Goal: Task Accomplishment & Management: Complete application form

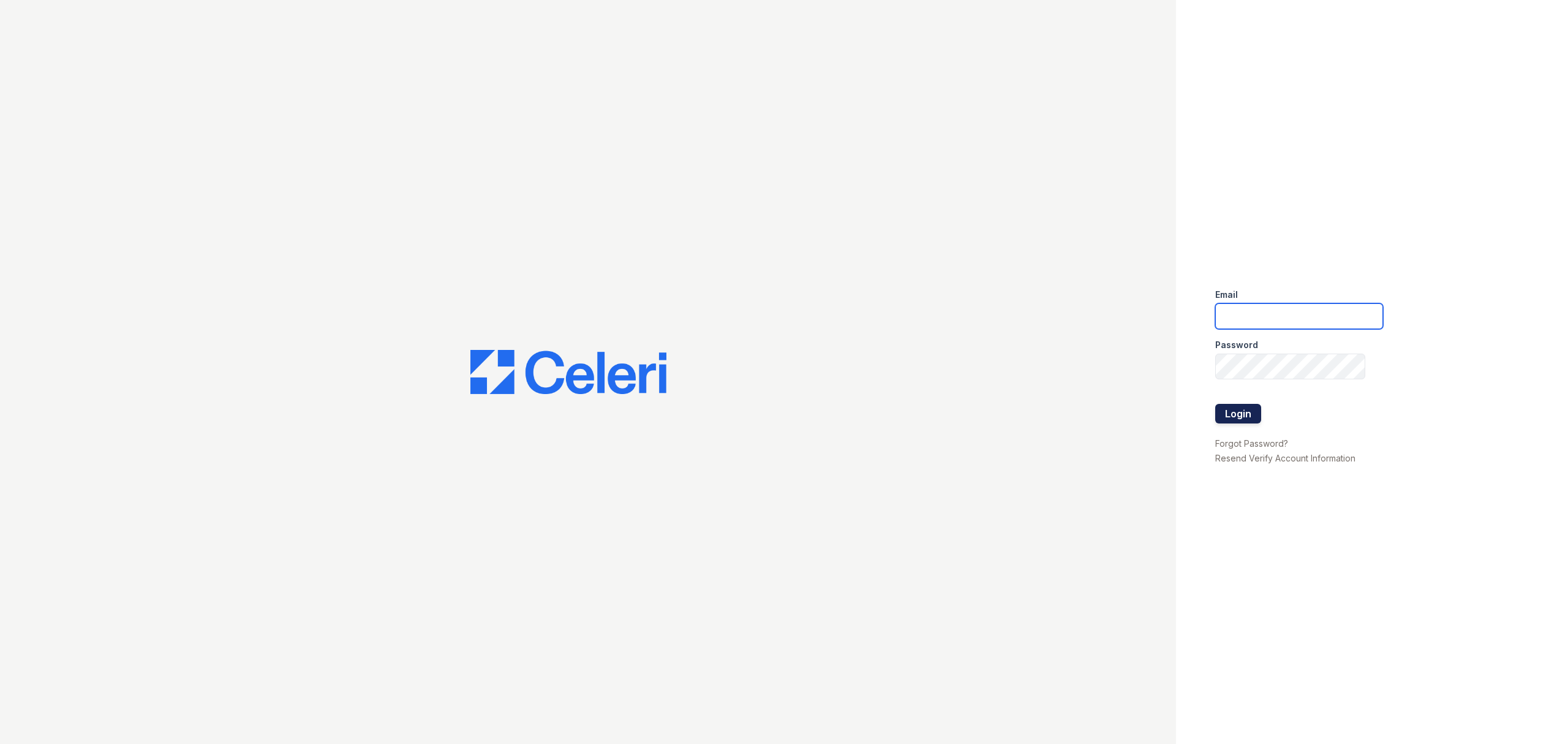
type input "ayates@trinity-pm.com"
click at [1257, 412] on button "Login" at bounding box center [1238, 413] width 46 height 20
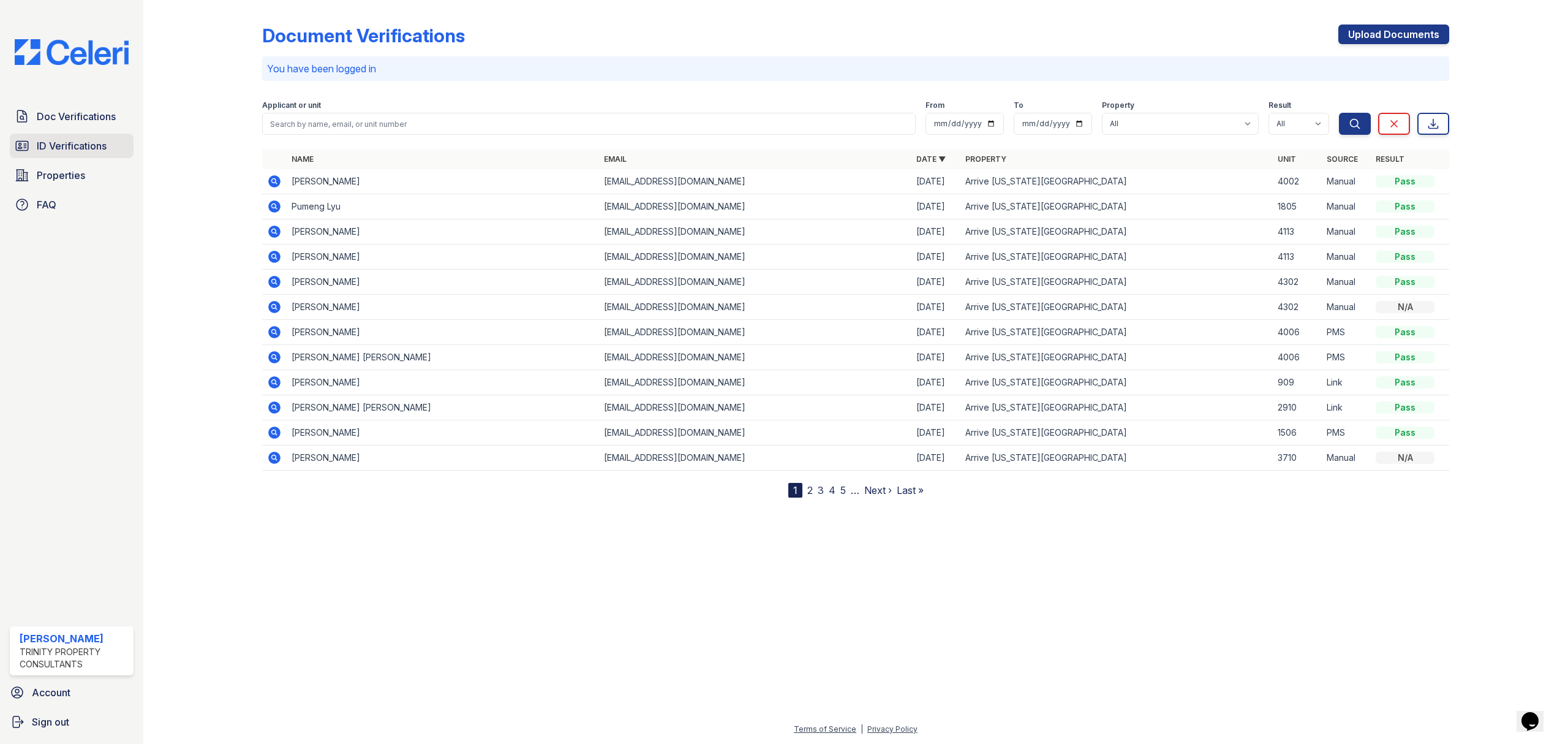
click at [80, 136] on link "ID Verifications" at bounding box center [71, 145] width 124 height 24
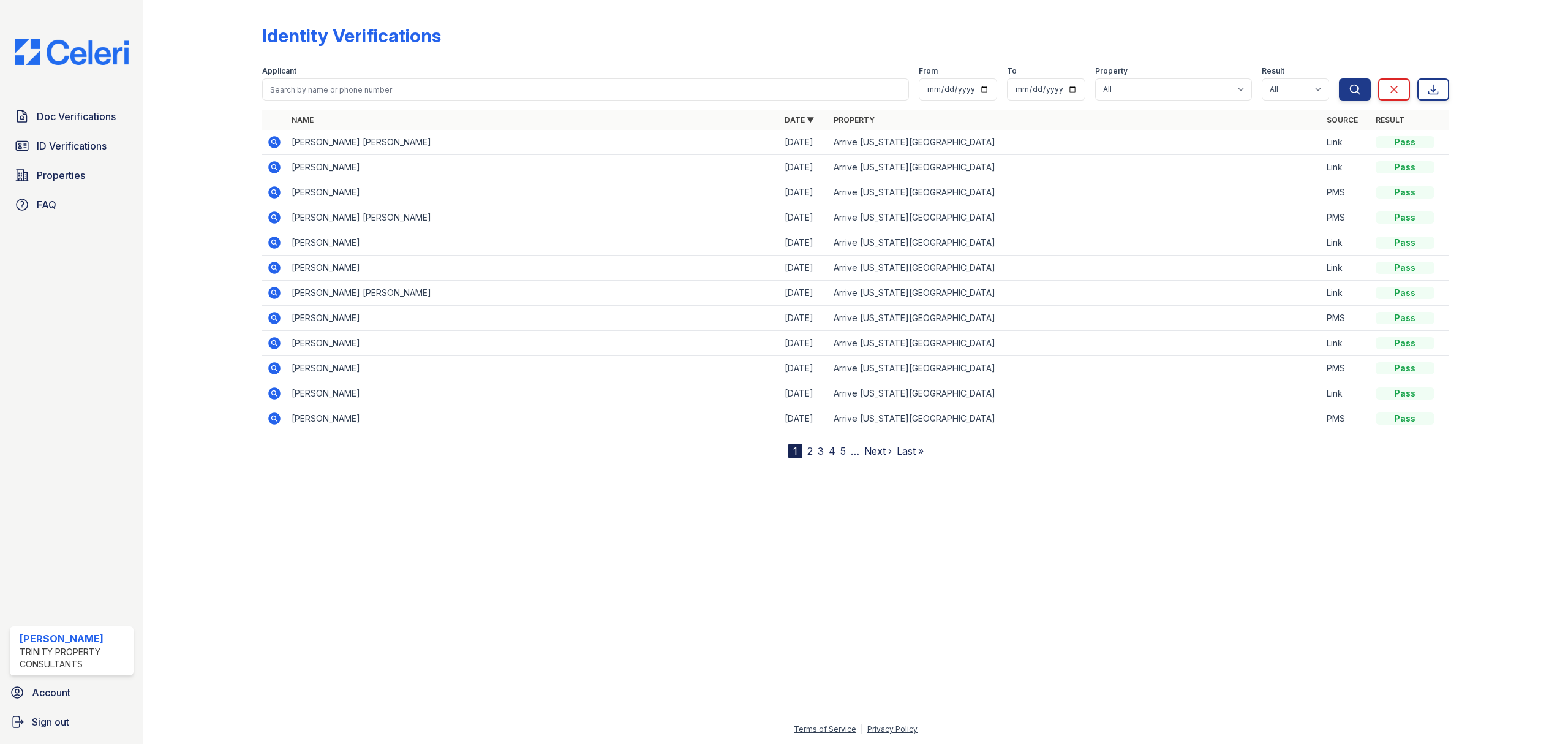
click at [277, 191] on icon at bounding box center [274, 192] width 12 height 12
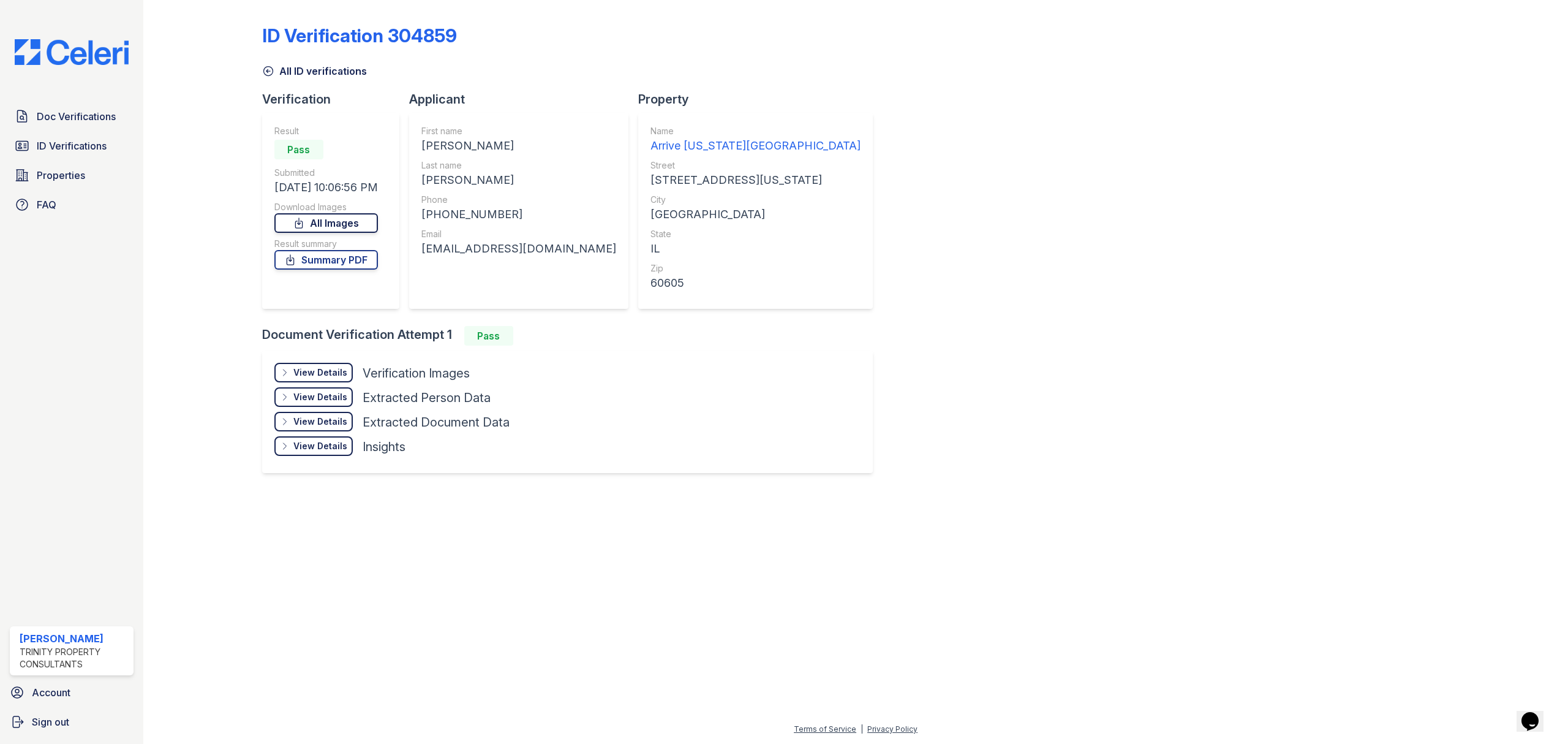
click at [359, 223] on link "All Images" at bounding box center [326, 223] width 103 height 20
click at [79, 119] on span "Doc Verifications" at bounding box center [76, 116] width 79 height 15
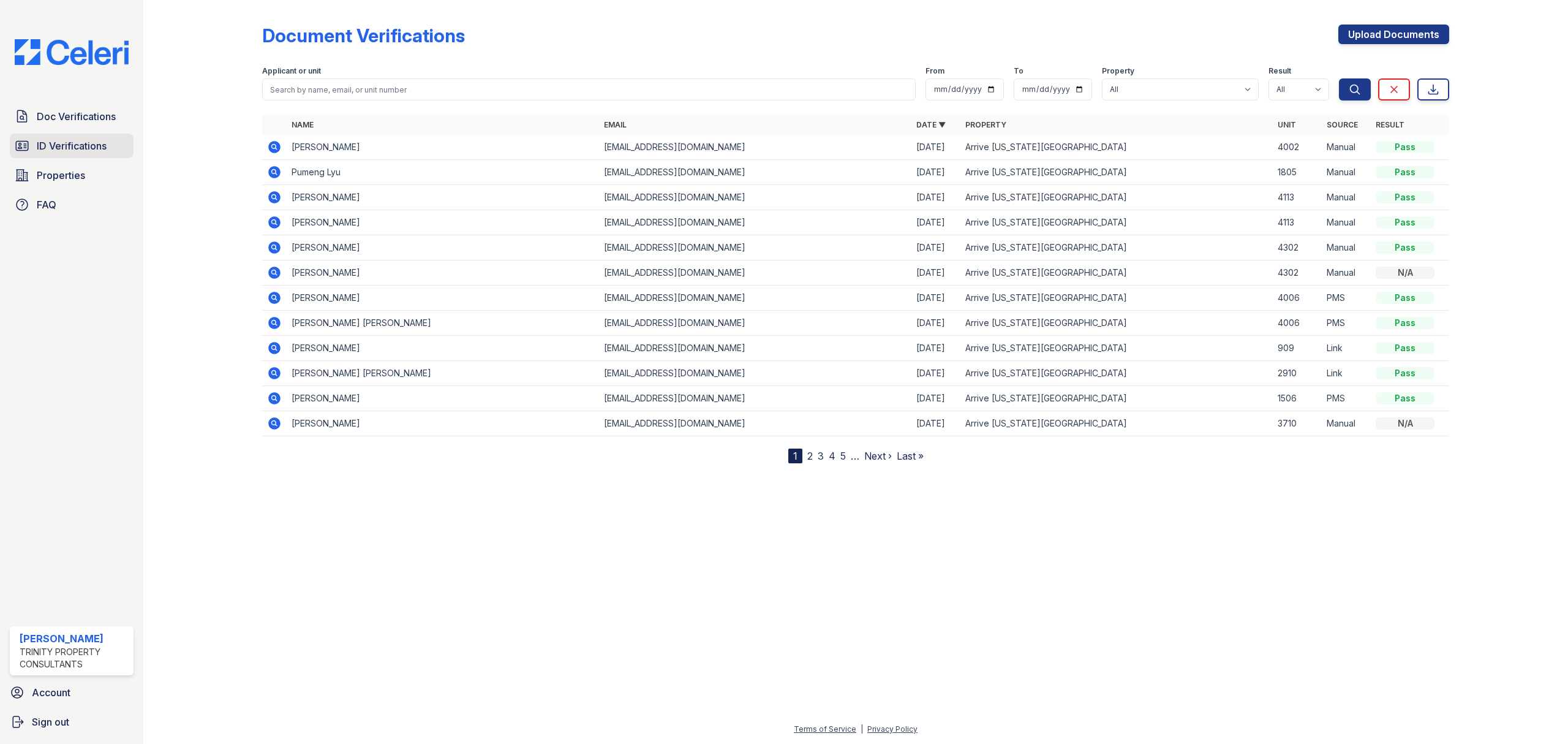
click at [57, 135] on link "ID Verifications" at bounding box center [71, 145] width 124 height 24
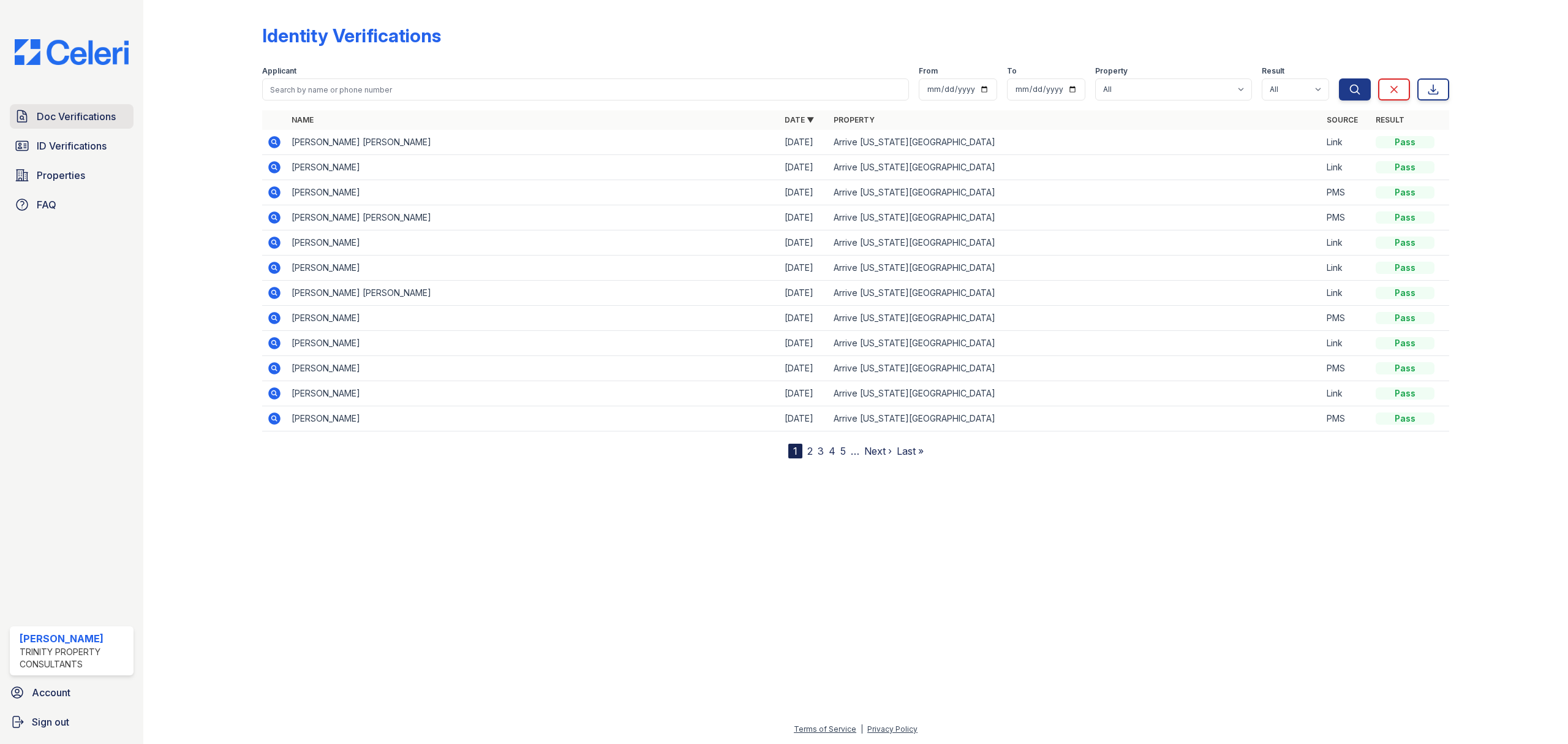
click at [71, 122] on span "Doc Verifications" at bounding box center [76, 116] width 79 height 15
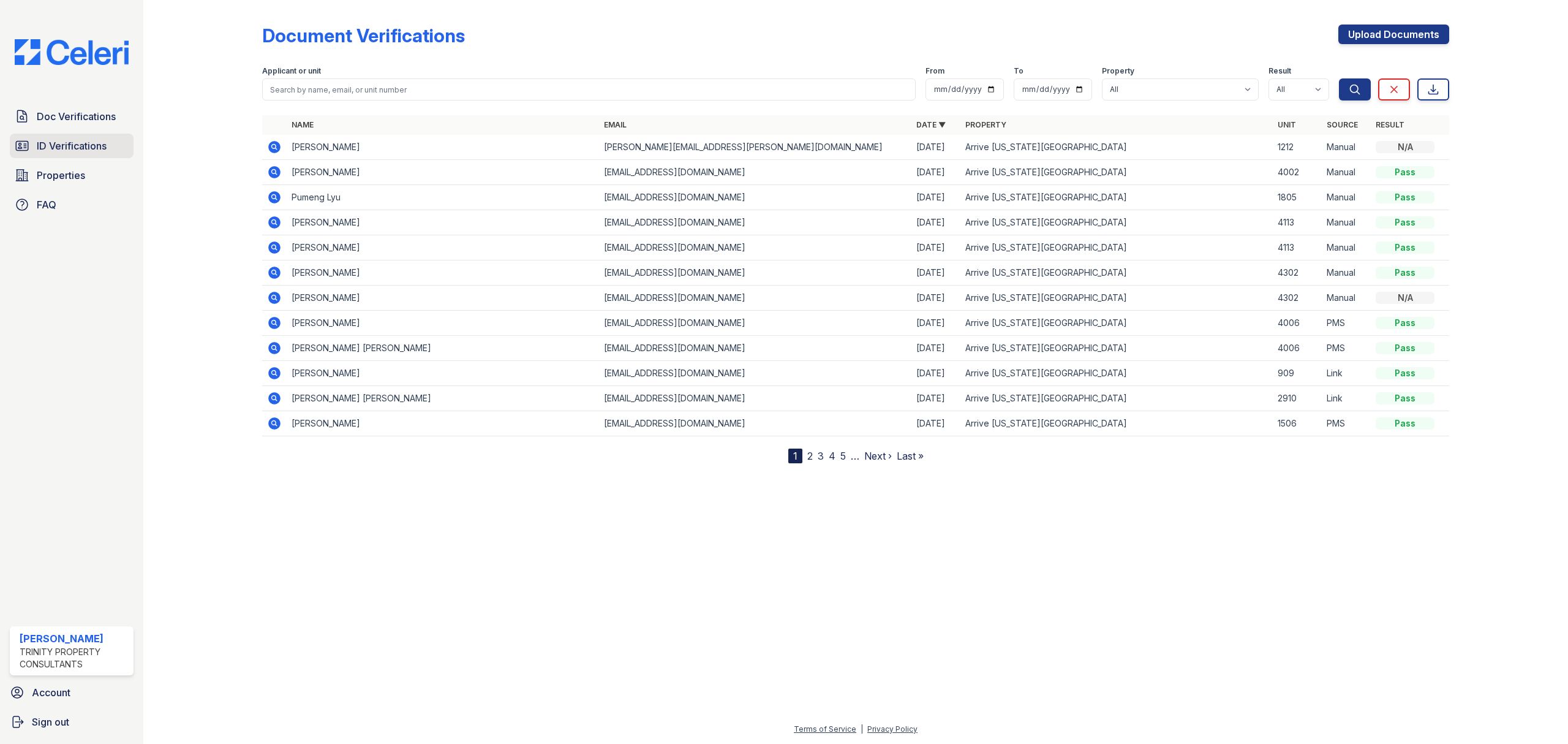
click at [89, 144] on span "ID Verifications" at bounding box center [71, 146] width 70 height 15
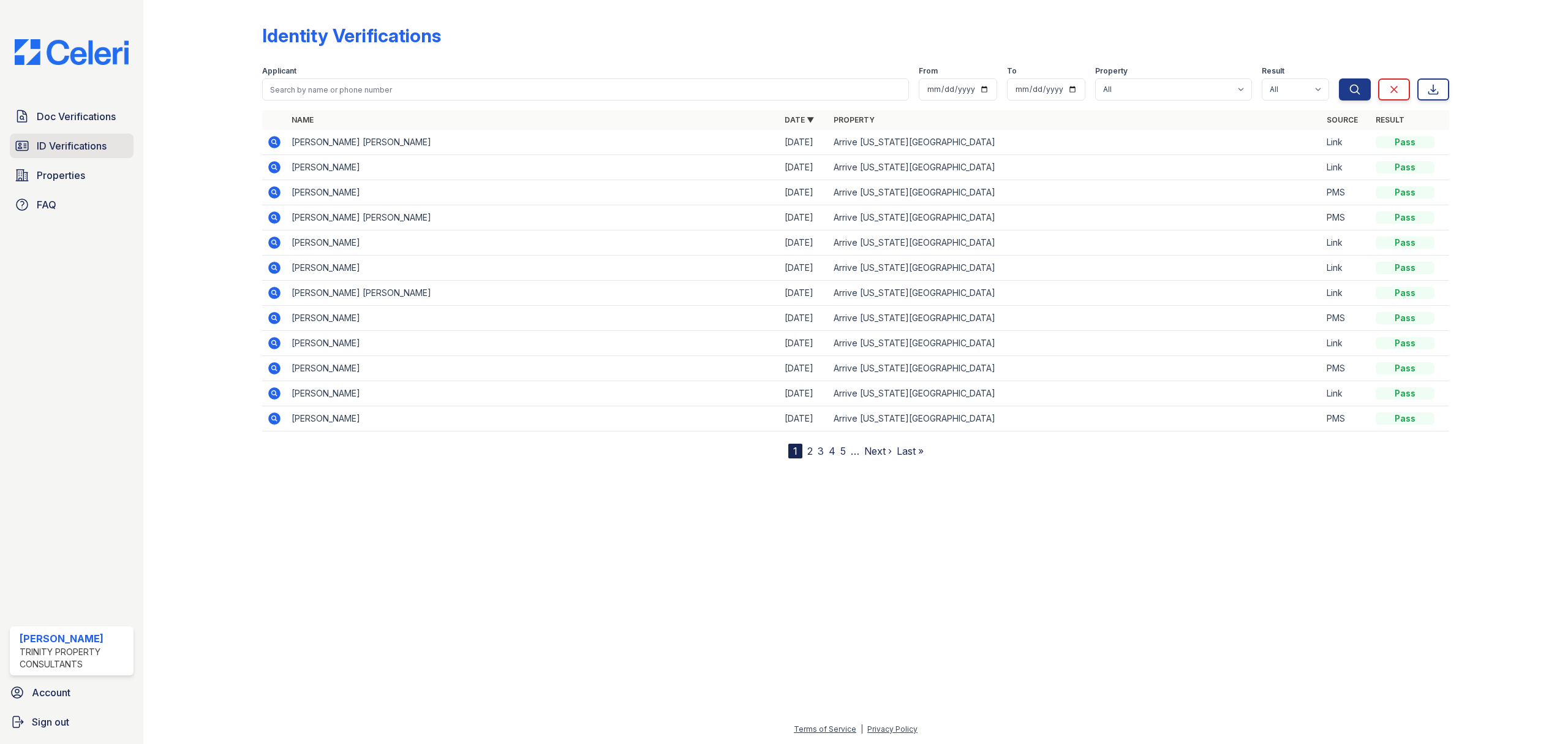
click at [58, 142] on span "ID Verifications" at bounding box center [71, 146] width 70 height 15
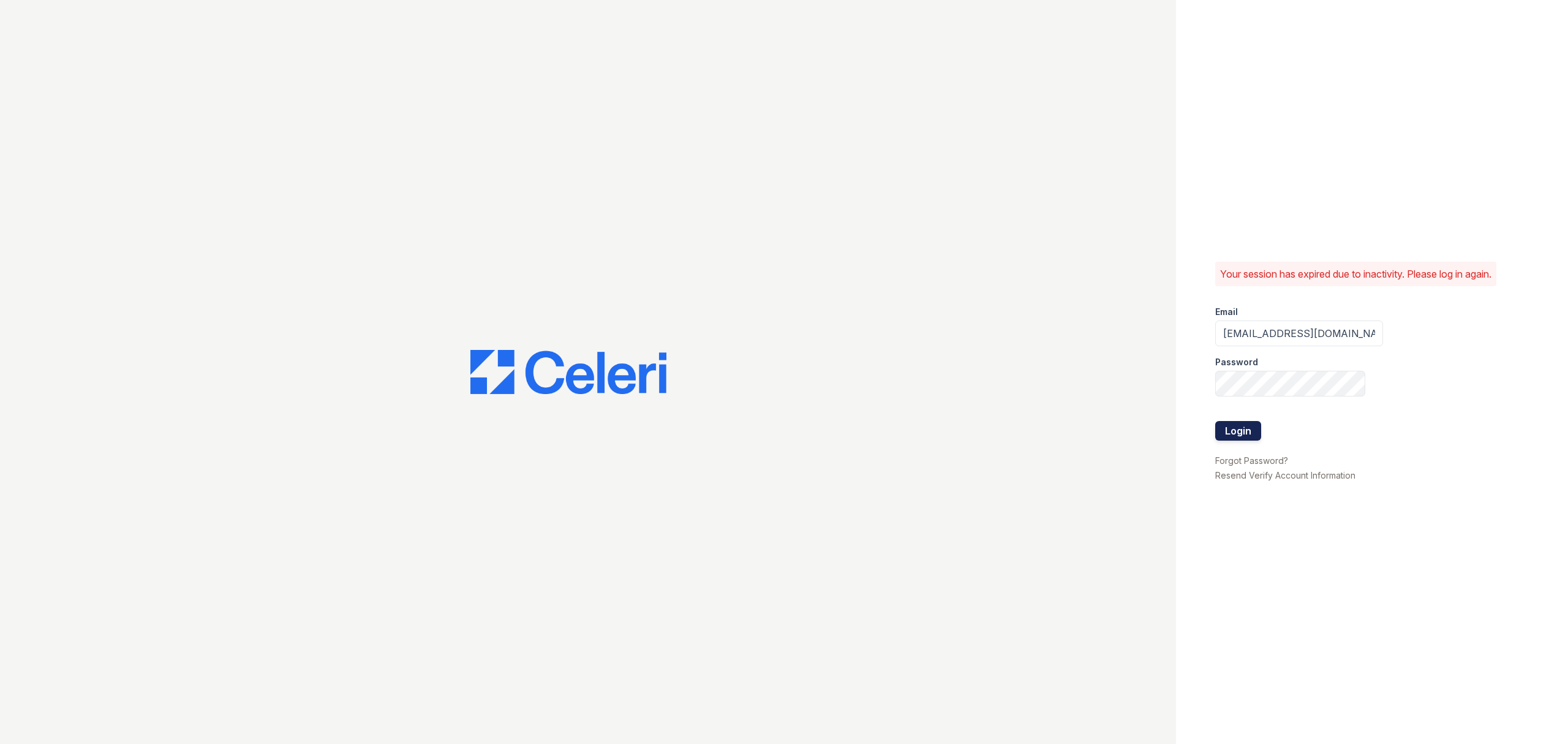
click at [1238, 425] on button "Login" at bounding box center [1238, 431] width 46 height 20
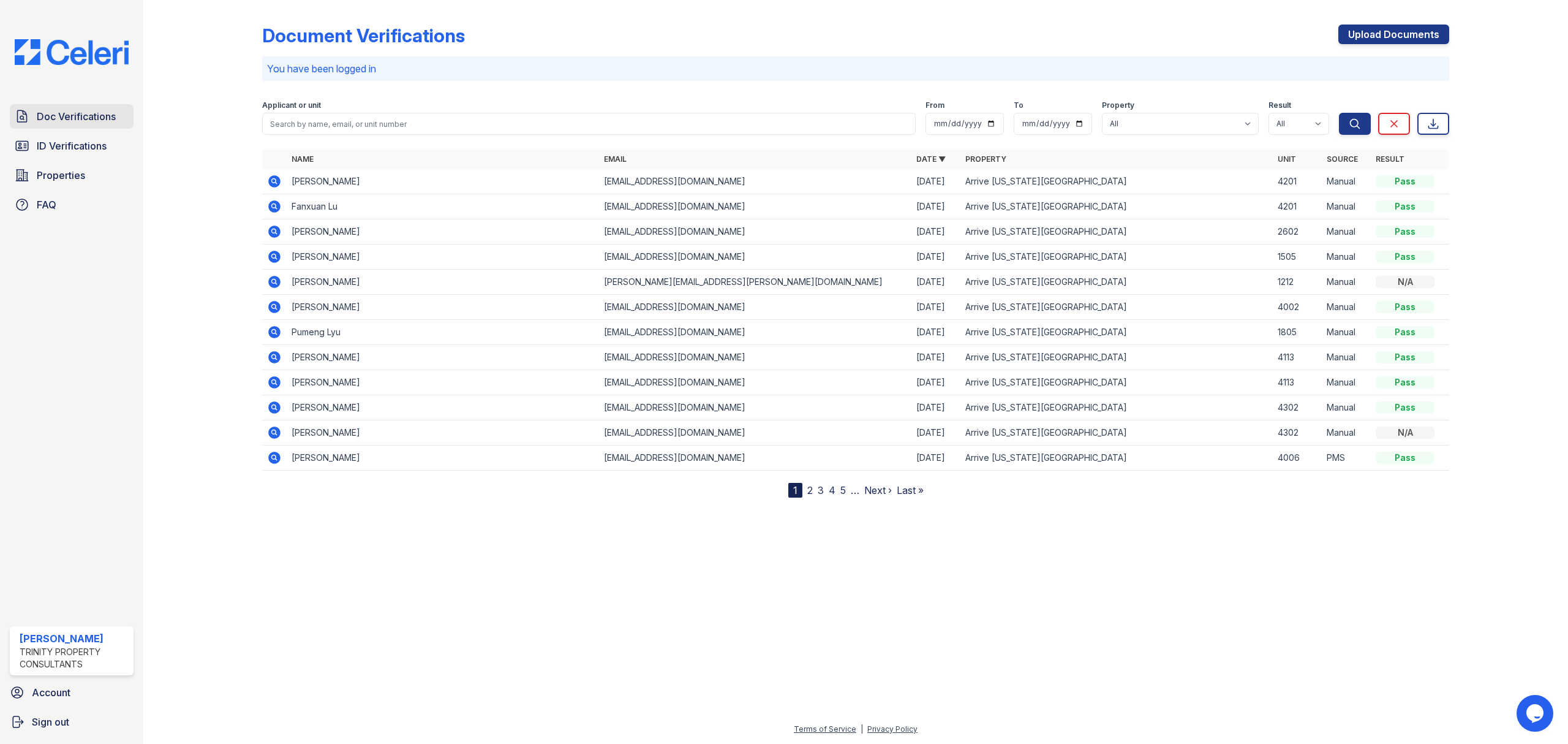
click at [57, 104] on link "Doc Verifications" at bounding box center [71, 116] width 124 height 24
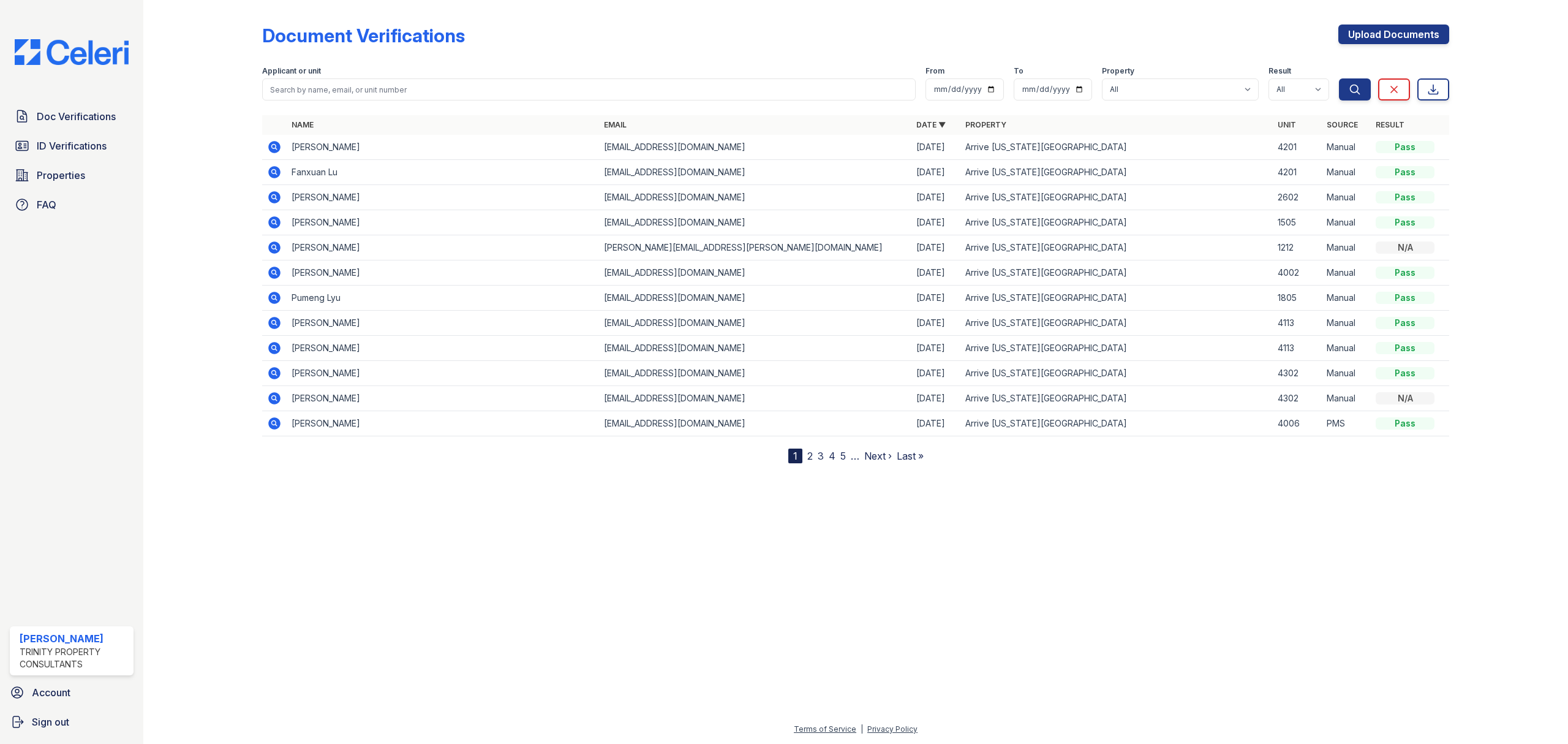
click at [269, 172] on icon at bounding box center [274, 172] width 12 height 12
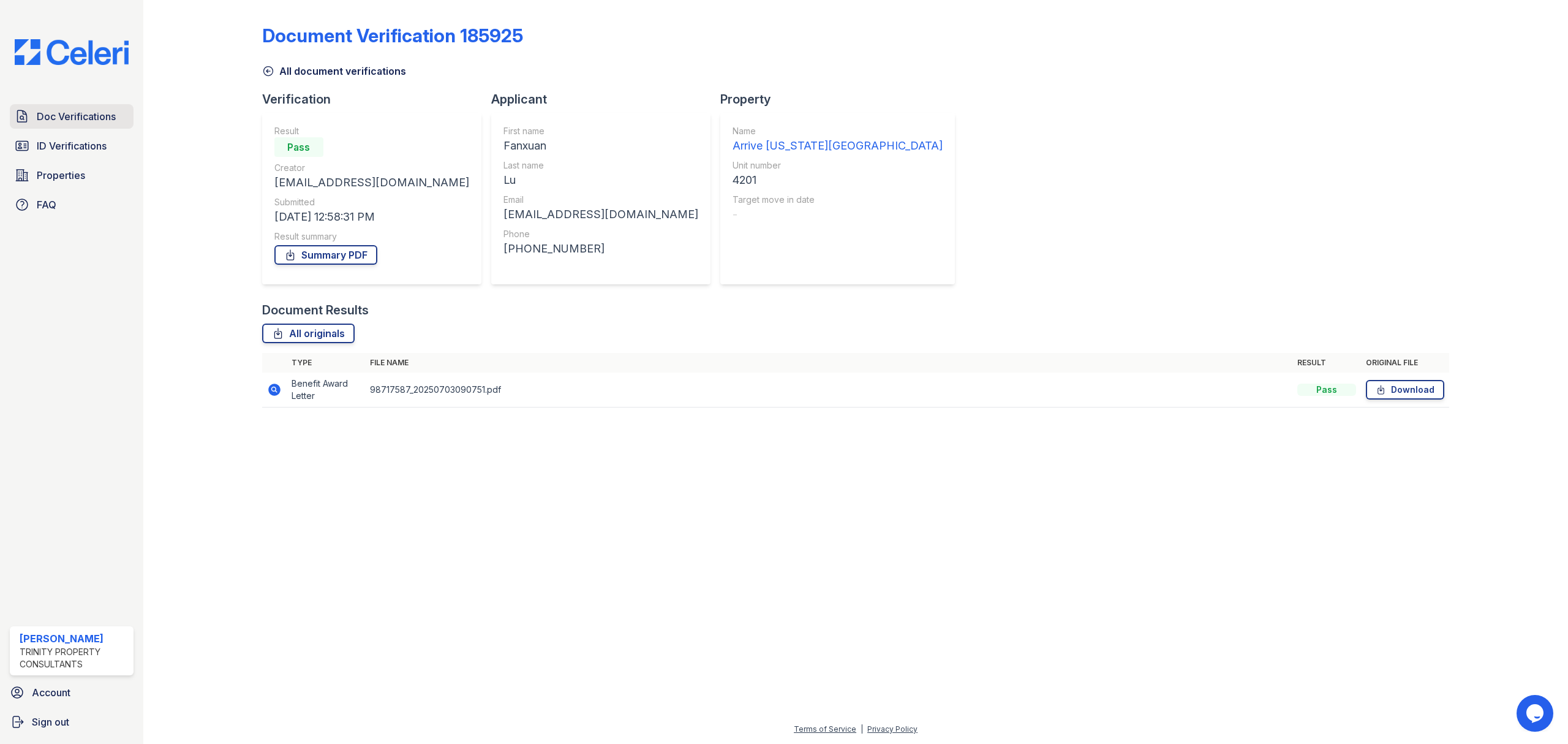
click at [75, 116] on span "Doc Verifications" at bounding box center [76, 116] width 79 height 15
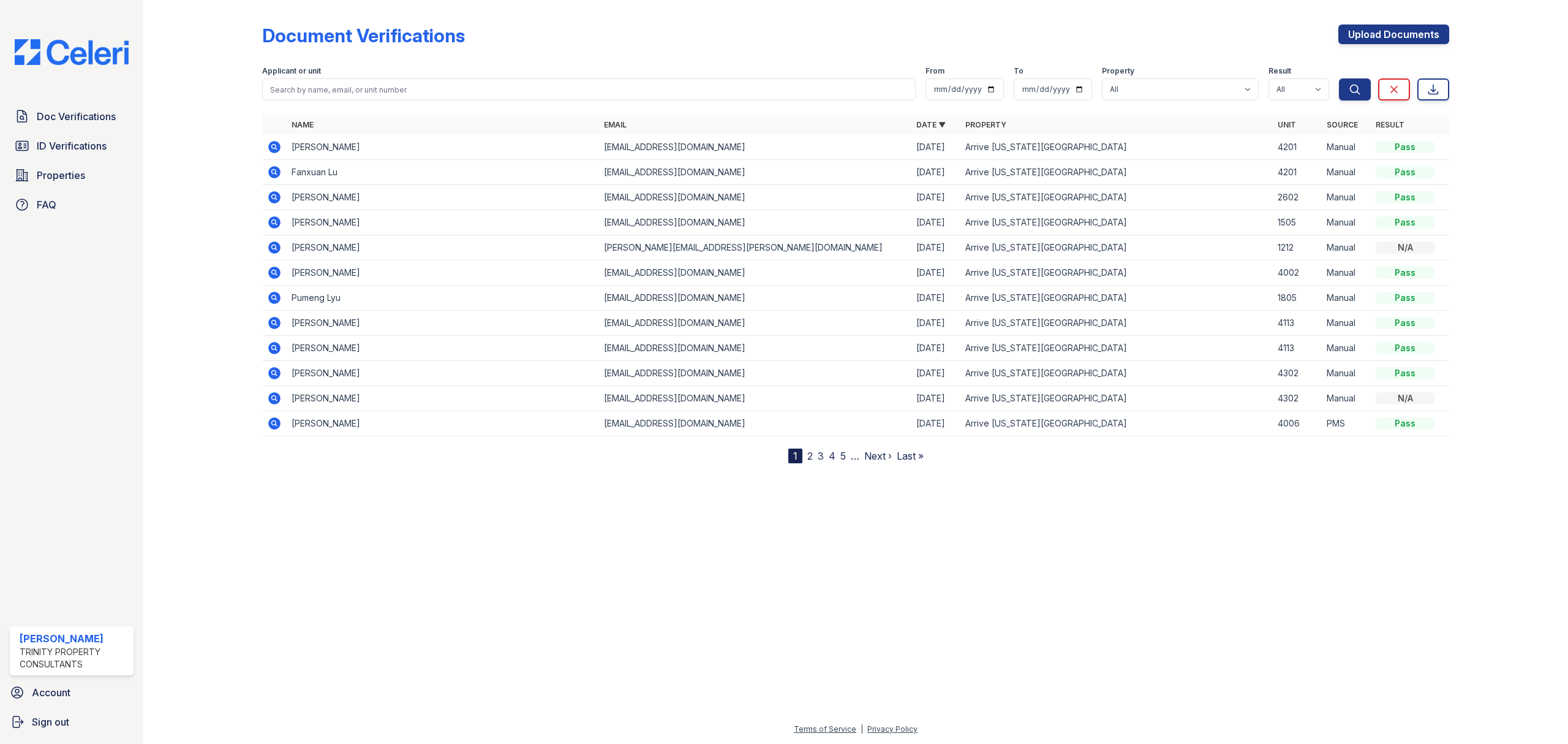
click at [277, 147] on icon at bounding box center [274, 146] width 12 height 12
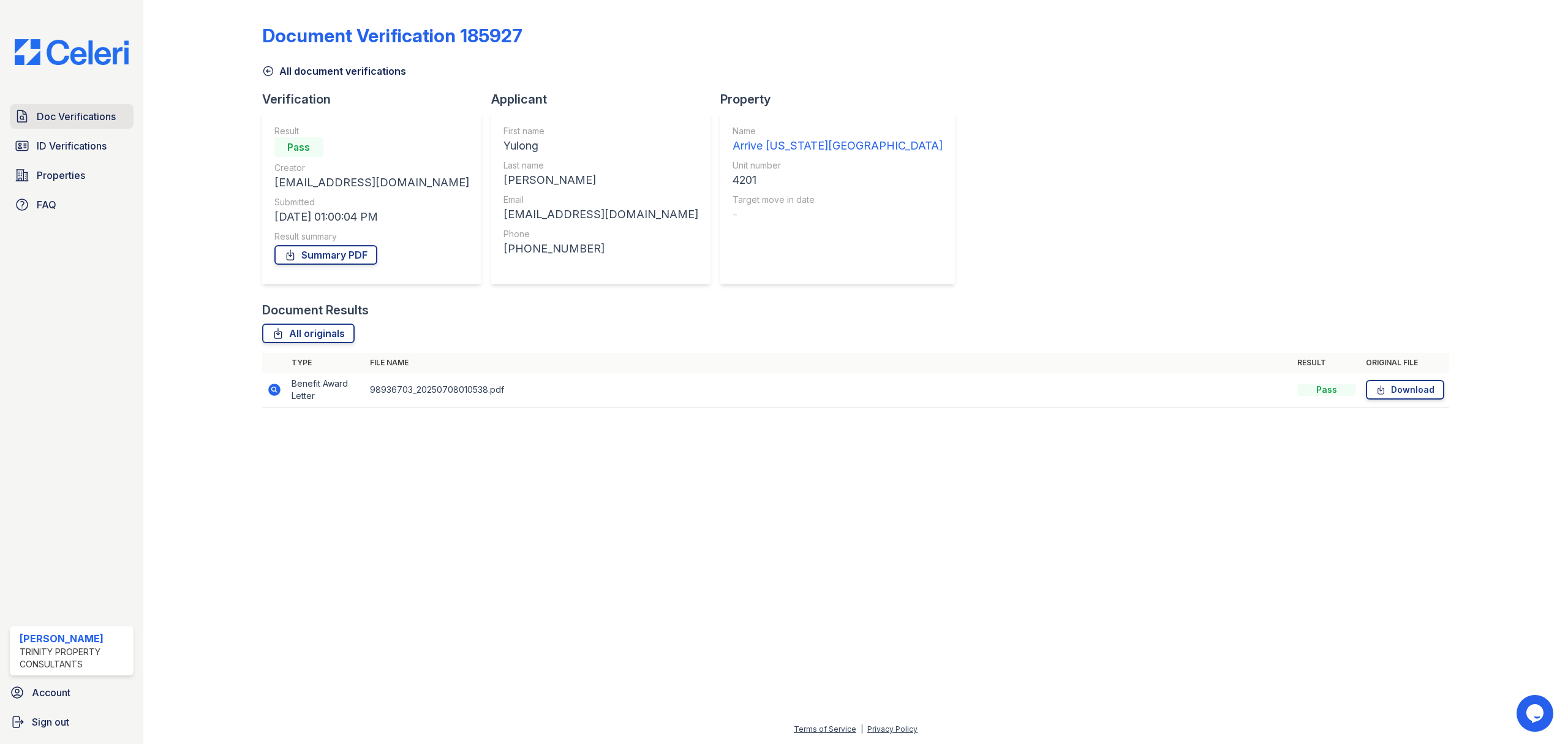
click at [87, 116] on span "Doc Verifications" at bounding box center [76, 116] width 79 height 15
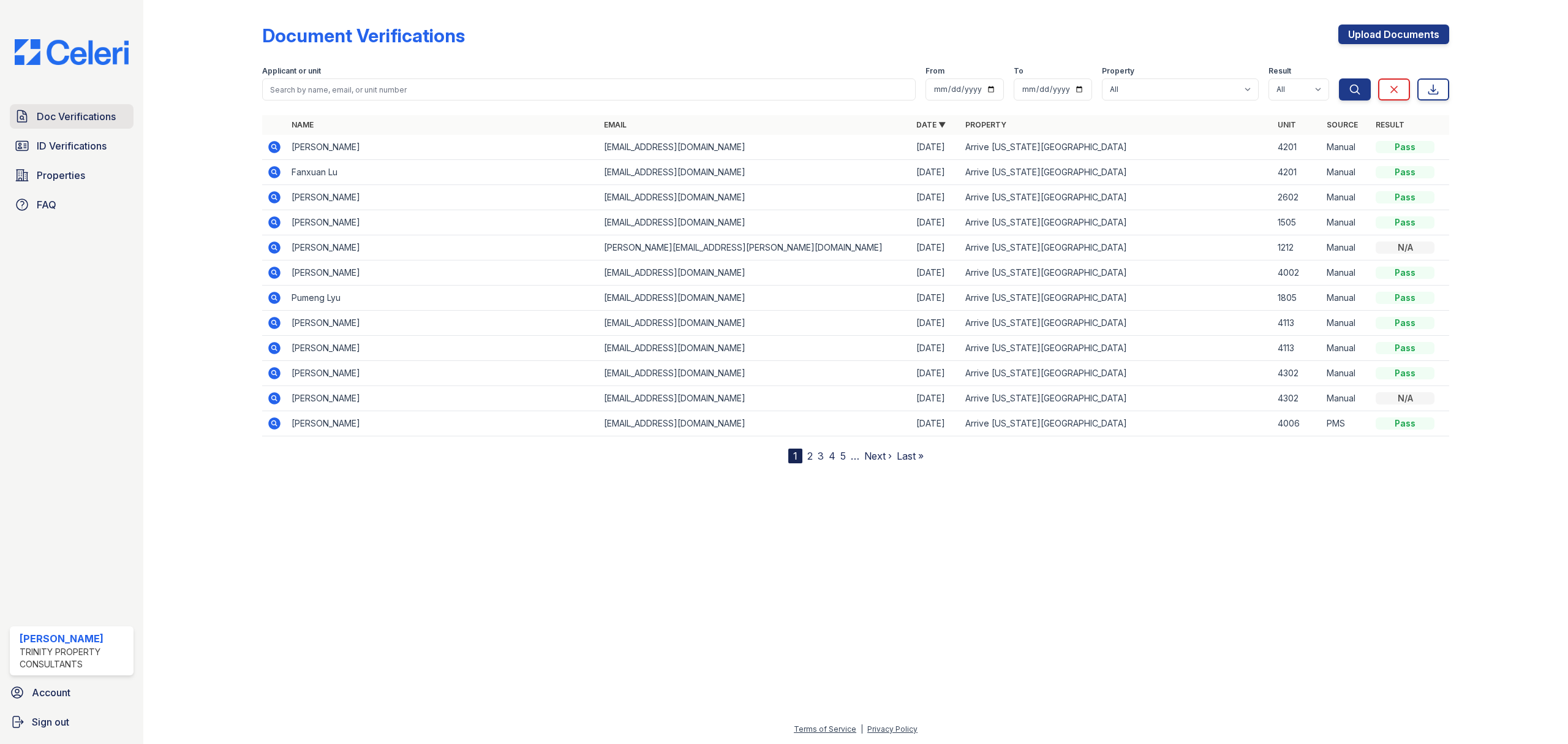
click at [57, 119] on span "Doc Verifications" at bounding box center [76, 116] width 79 height 15
click at [92, 113] on span "Doc Verifications" at bounding box center [76, 116] width 79 height 15
click at [48, 148] on span "ID Verifications" at bounding box center [71, 146] width 70 height 15
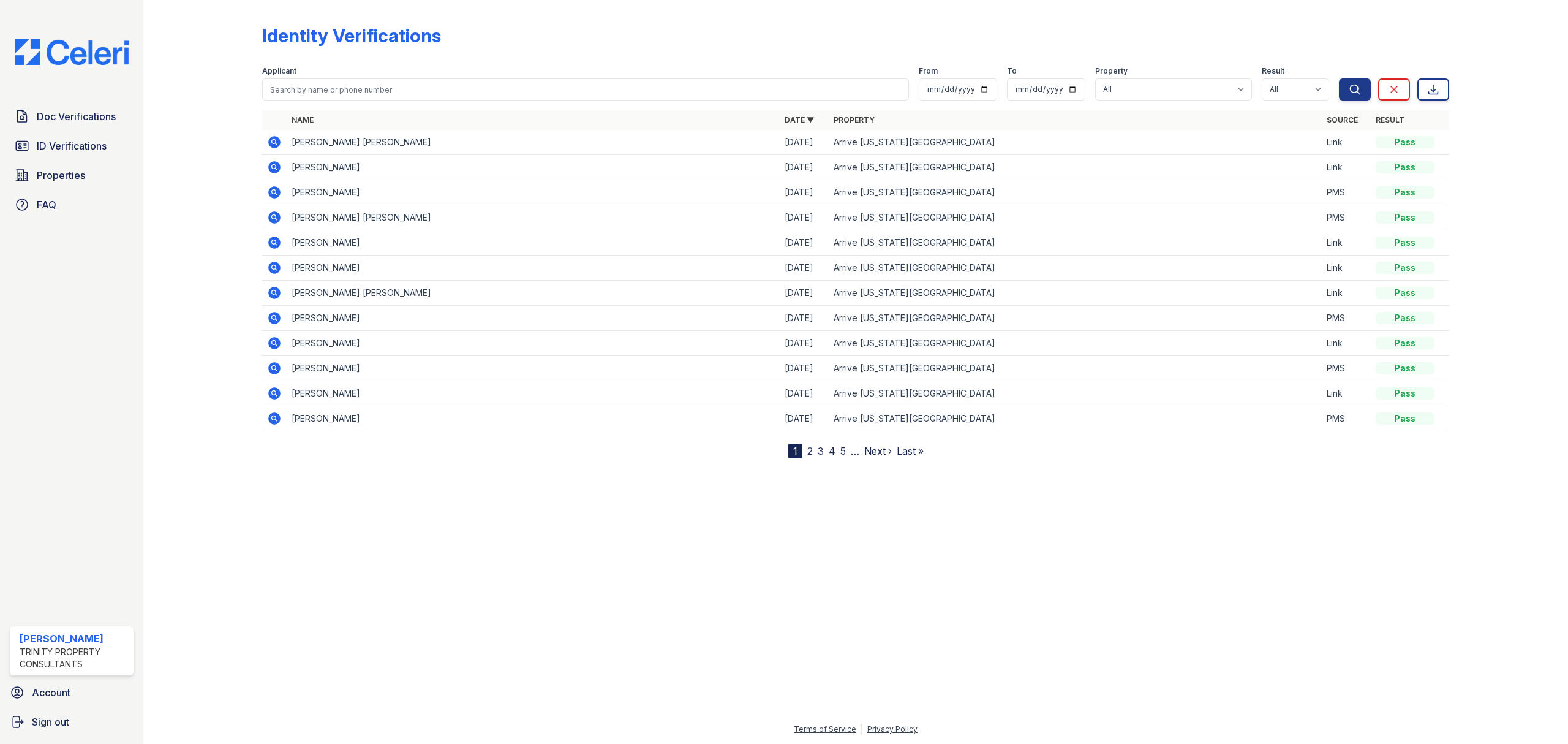
click at [273, 242] on icon at bounding box center [273, 242] width 3 height 3
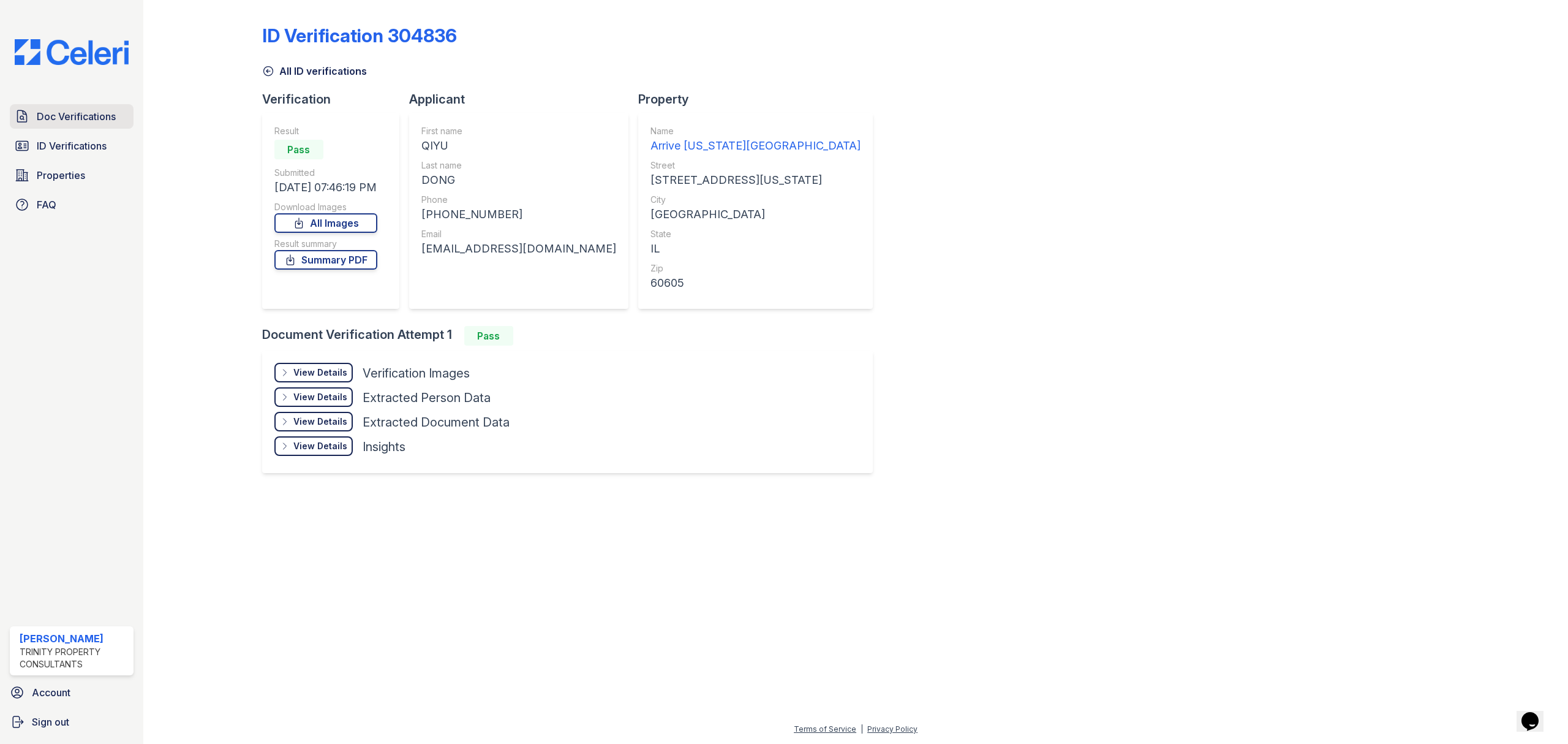
click at [43, 118] on span "Doc Verifications" at bounding box center [76, 116] width 79 height 15
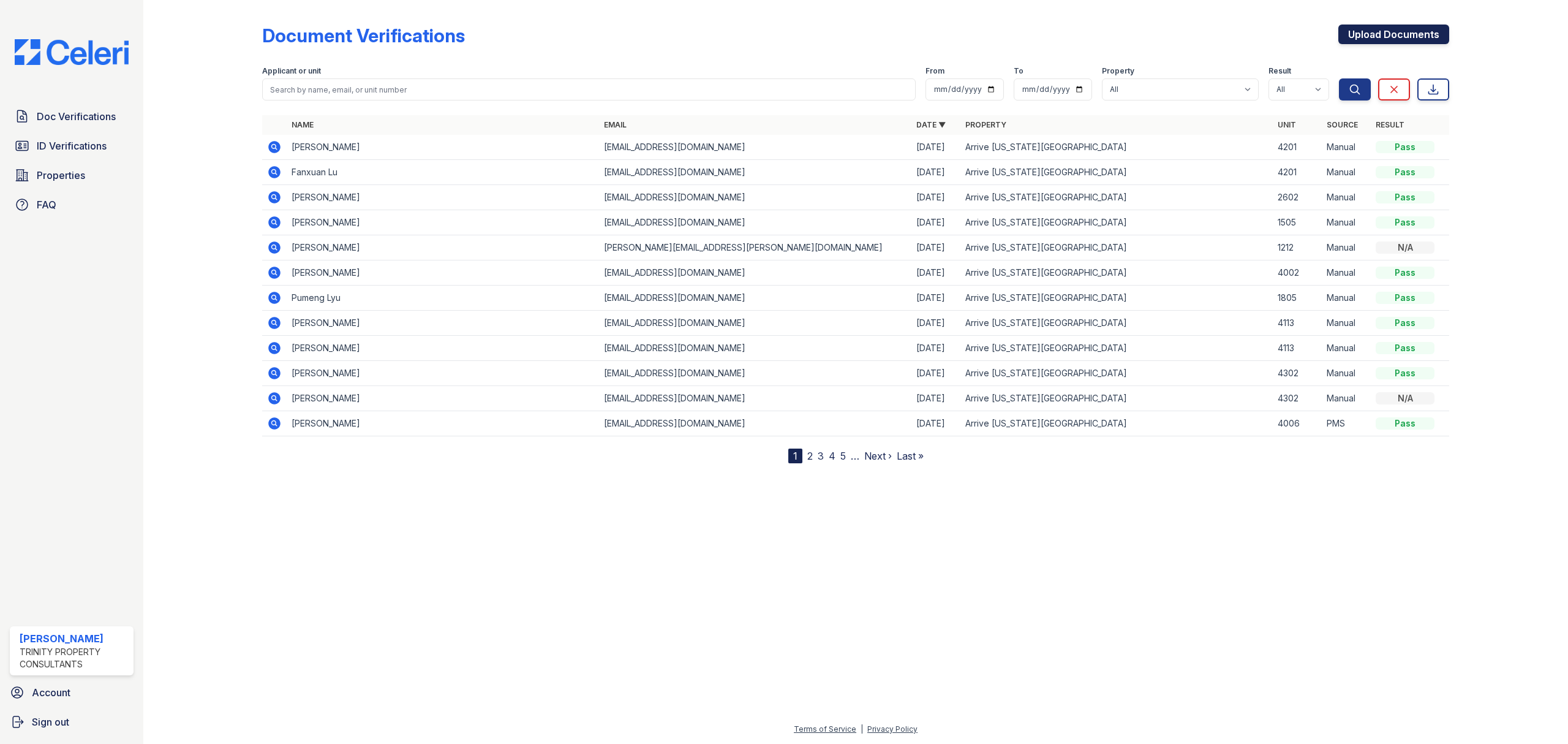
click at [1395, 34] on link "Upload Documents" at bounding box center [1393, 34] width 111 height 20
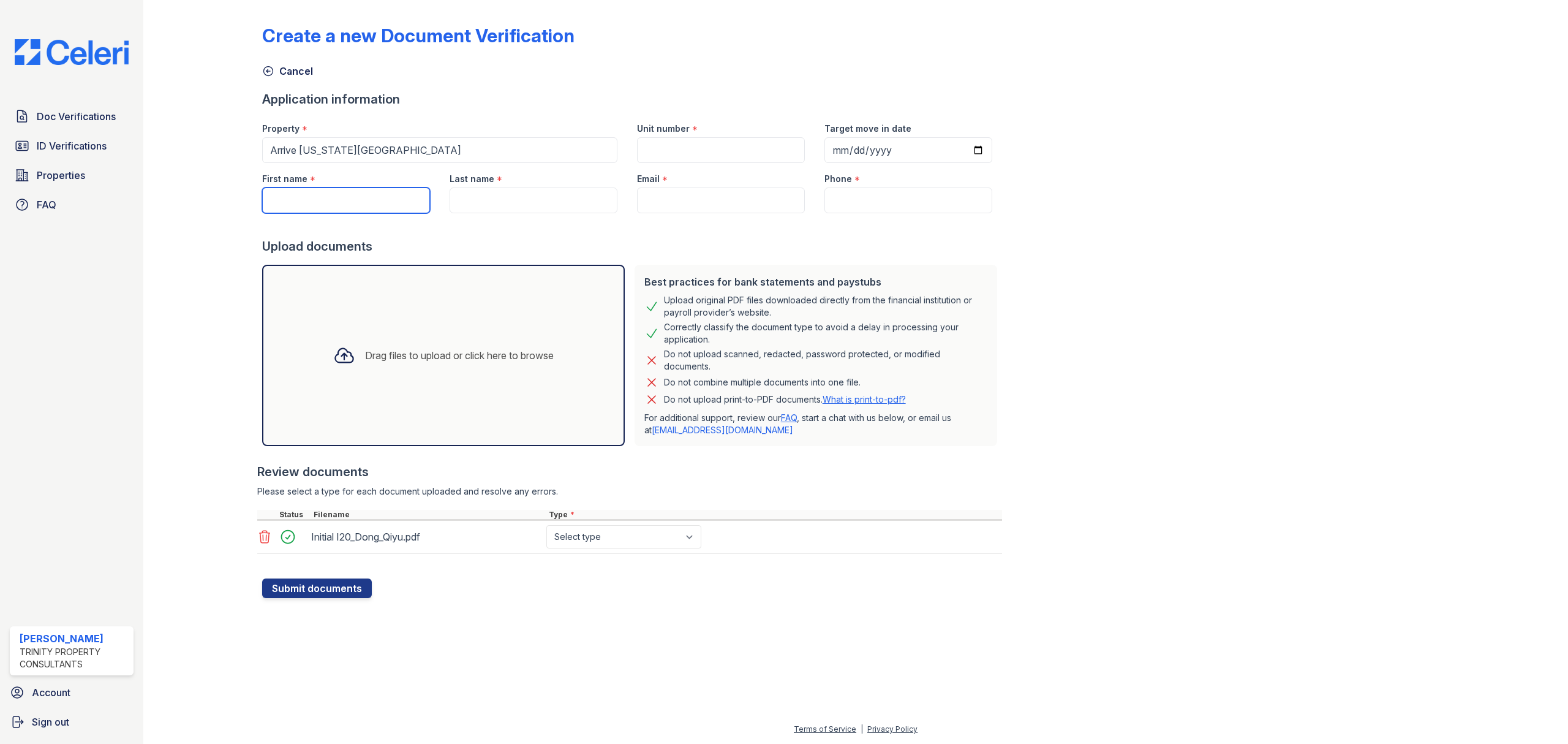
click at [355, 195] on input "First name" at bounding box center [346, 200] width 168 height 26
type input "Qiyu"
type input "Dong"
drag, startPoint x: 706, startPoint y: 201, endPoint x: 687, endPoint y: 201, distance: 19.0
click at [706, 201] on input "Email" at bounding box center [720, 200] width 168 height 26
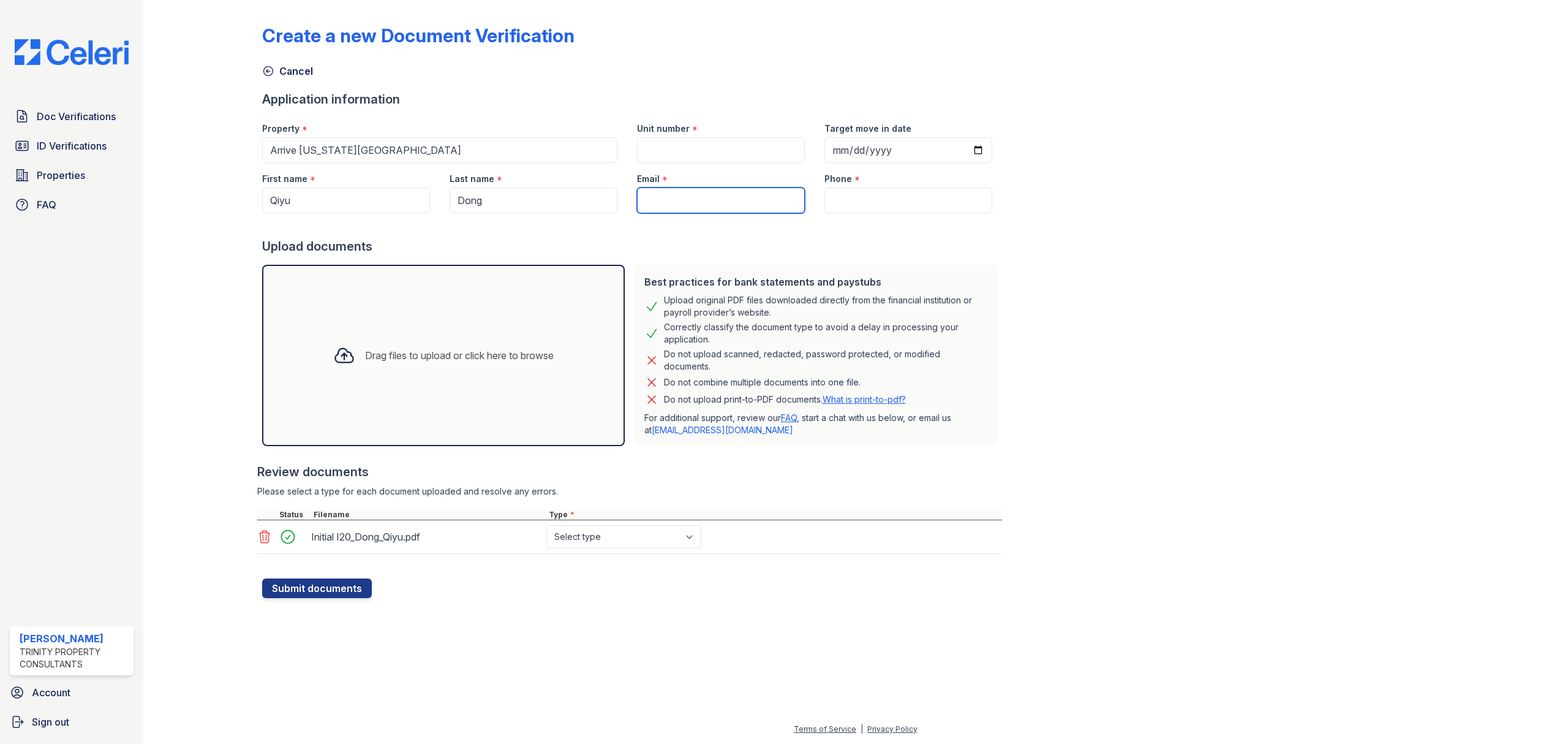
paste input "[EMAIL_ADDRESS][DOMAIN_NAME]"
type input "[EMAIL_ADDRESS][DOMAIN_NAME]"
click at [848, 196] on input "Phone" at bounding box center [908, 200] width 168 height 26
paste input "(314) 575-0420"
type input "(314) 575-0420"
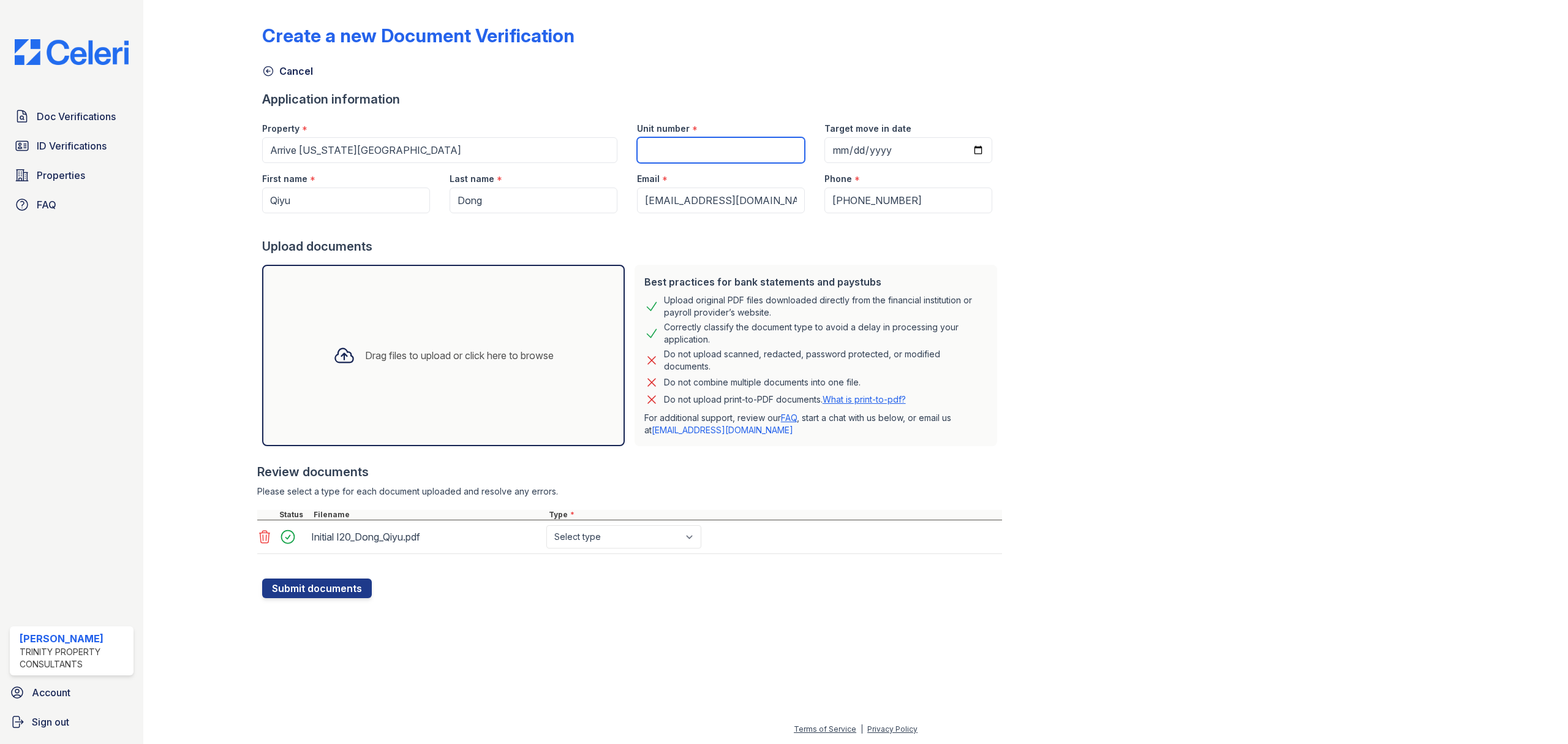
drag, startPoint x: 747, startPoint y: 148, endPoint x: 763, endPoint y: 155, distance: 17.5
click at [747, 148] on input "Unit number" at bounding box center [720, 149] width 168 height 26
type input "909"
click at [568, 542] on select "Select type Paystub Bank Statement Offer Letter Tax Documents Benefit Award Let…" at bounding box center [624, 537] width 155 height 23
select select "benefit_award_letter"
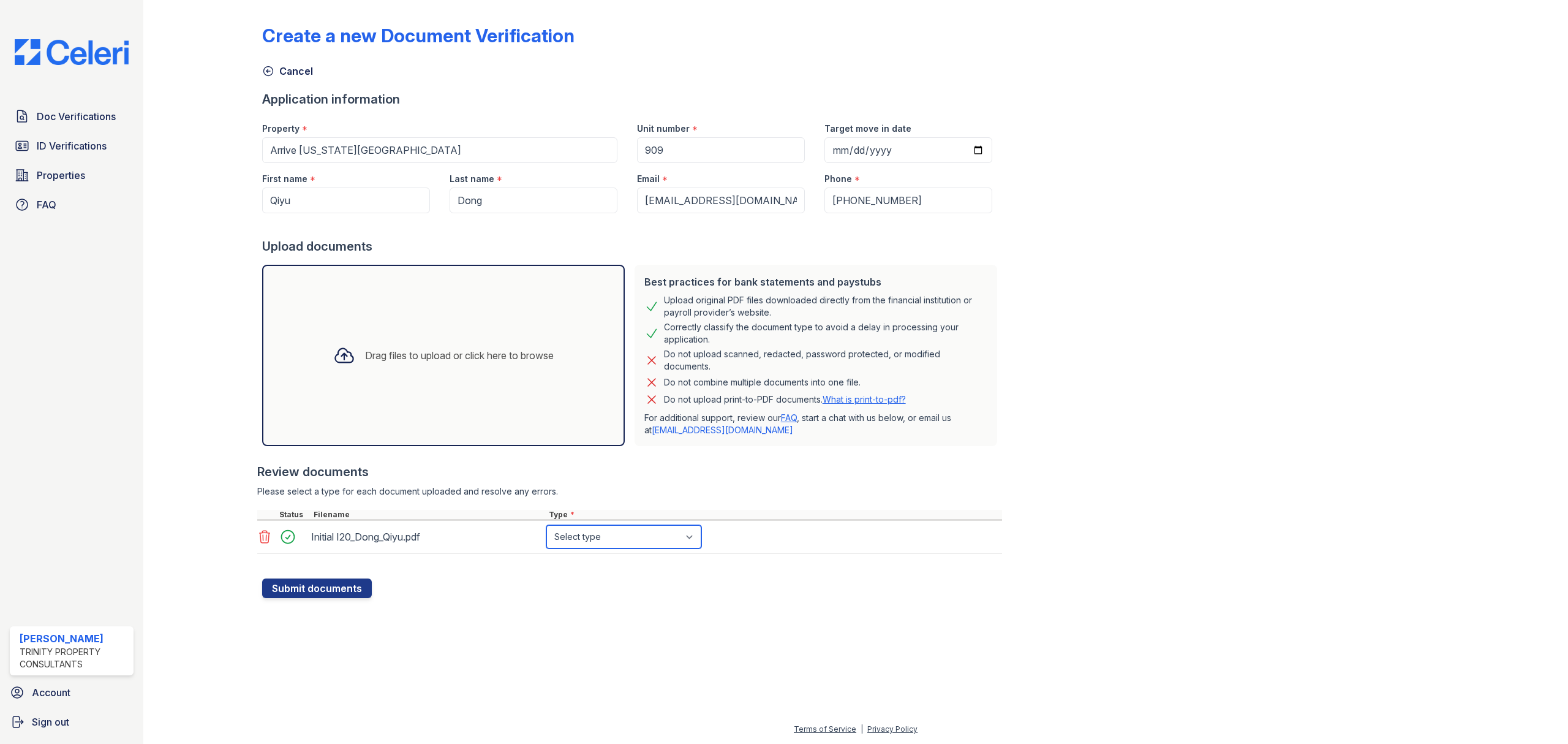
click at [546, 526] on select "Select type Paystub Bank Statement Offer Letter Tax Documents Benefit Award Let…" at bounding box center [624, 537] width 155 height 23
click at [321, 588] on button "Submit documents" at bounding box center [317, 588] width 110 height 20
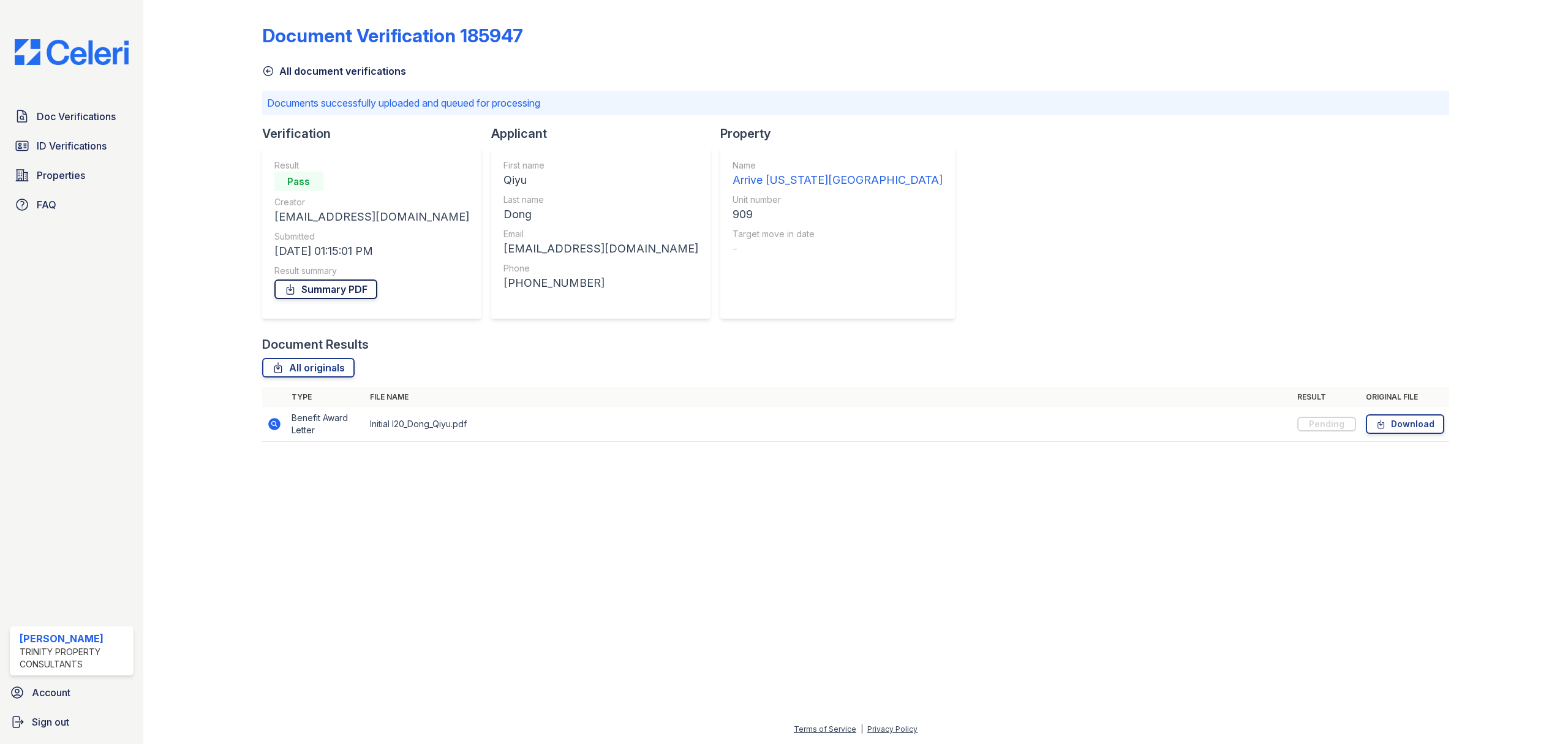
click at [314, 287] on link "Summary PDF" at bounding box center [326, 289] width 103 height 20
click at [72, 133] on link "ID Verifications" at bounding box center [71, 145] width 124 height 24
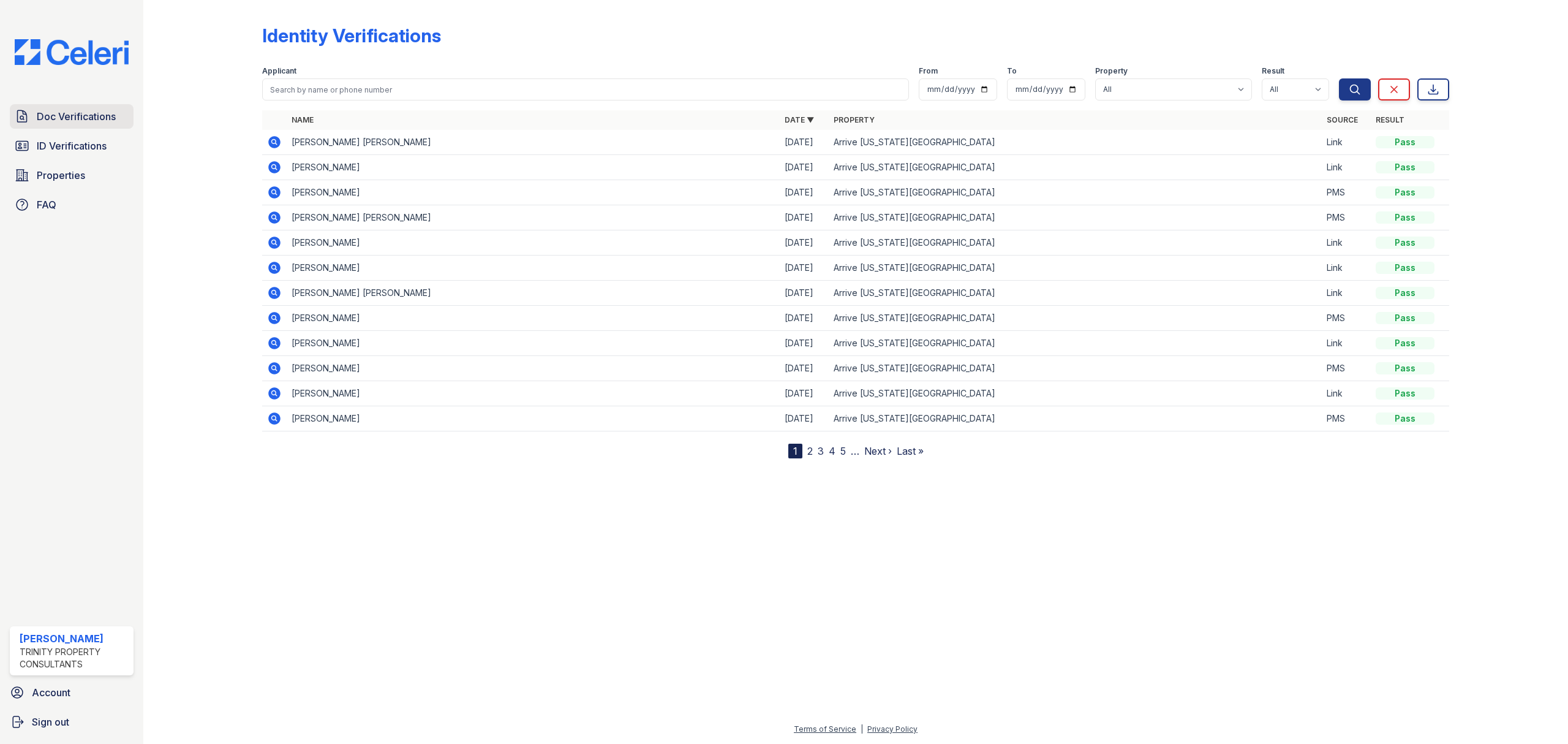
click at [74, 119] on span "Doc Verifications" at bounding box center [76, 116] width 79 height 15
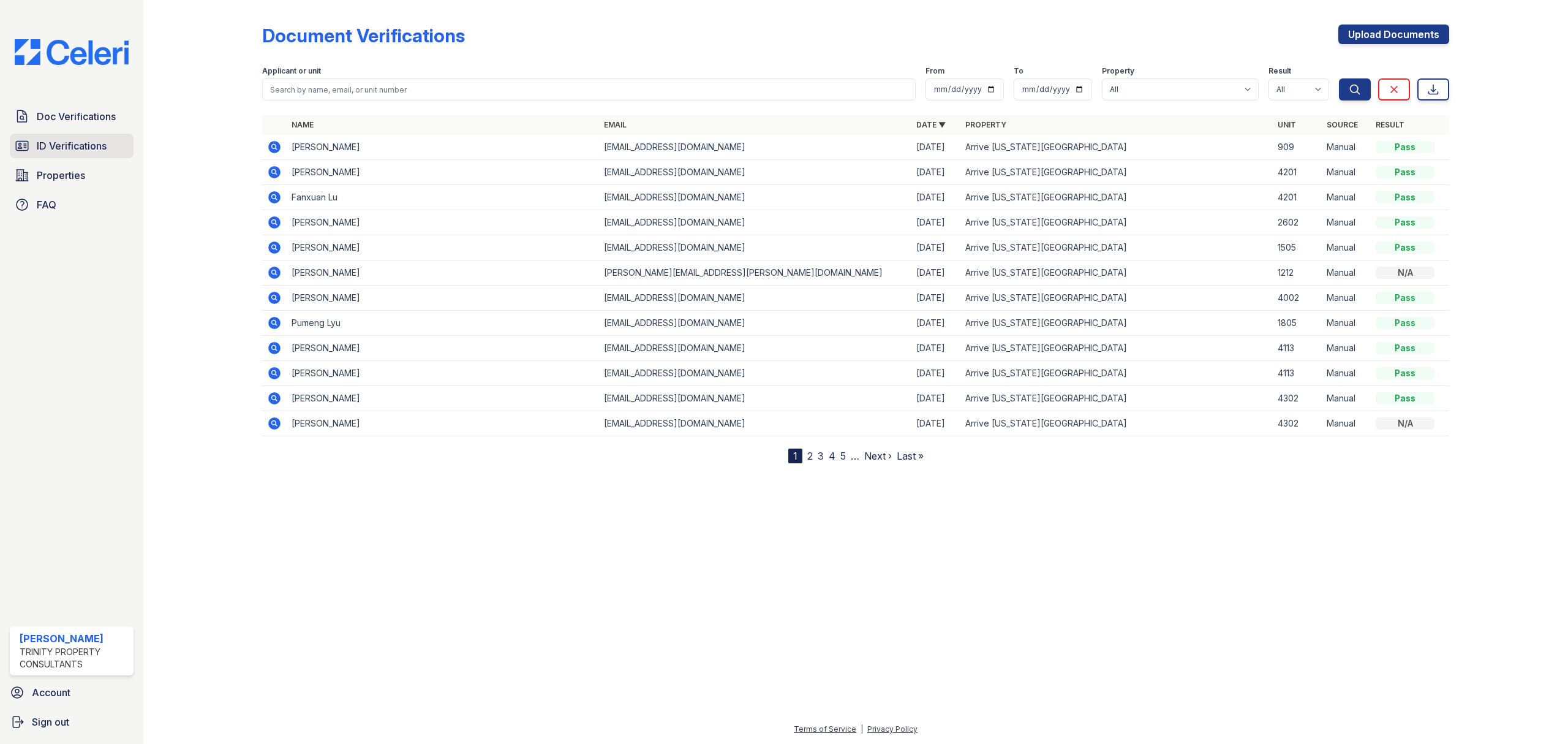
click at [67, 150] on span "ID Verifications" at bounding box center [71, 146] width 70 height 15
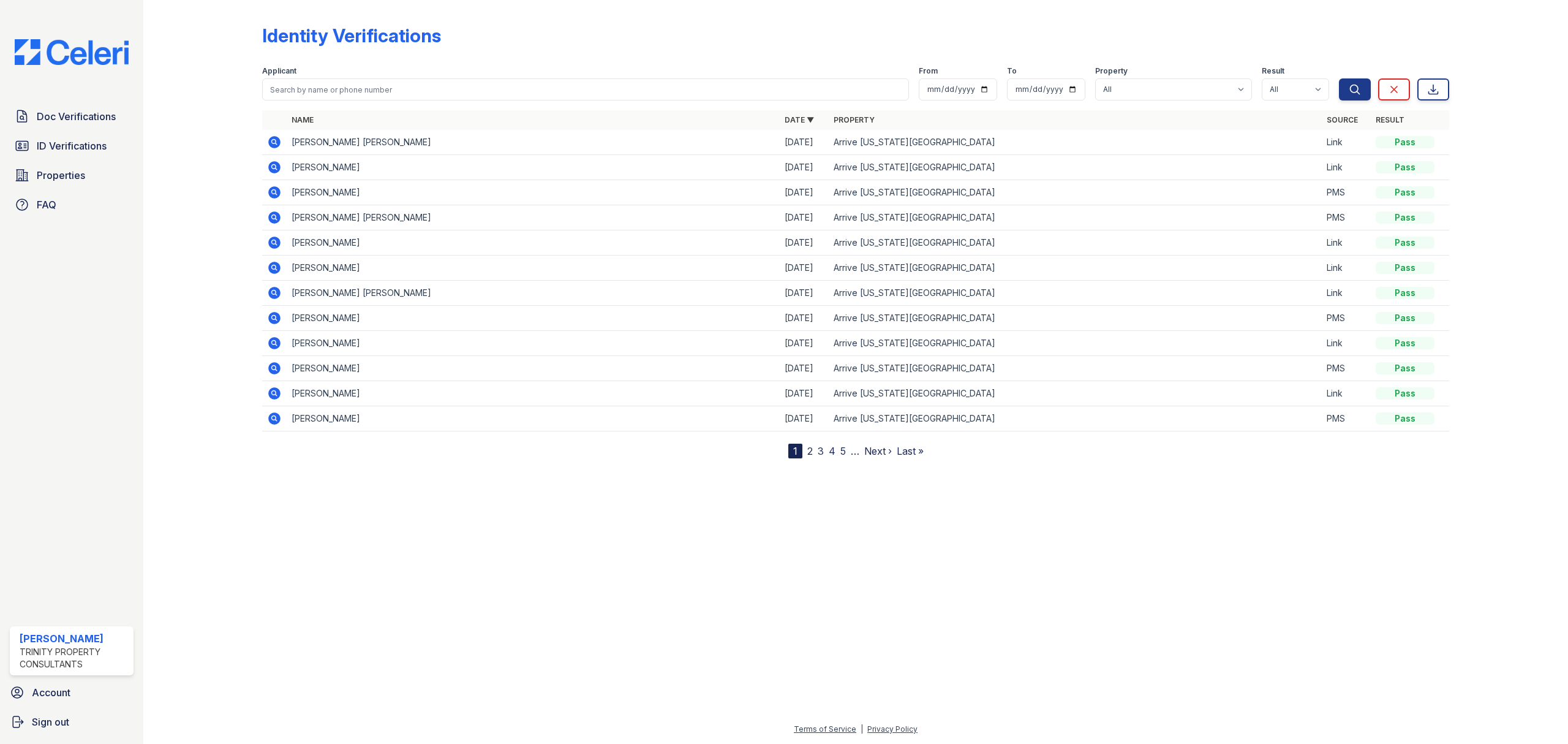
click at [275, 242] on icon at bounding box center [273, 242] width 3 height 3
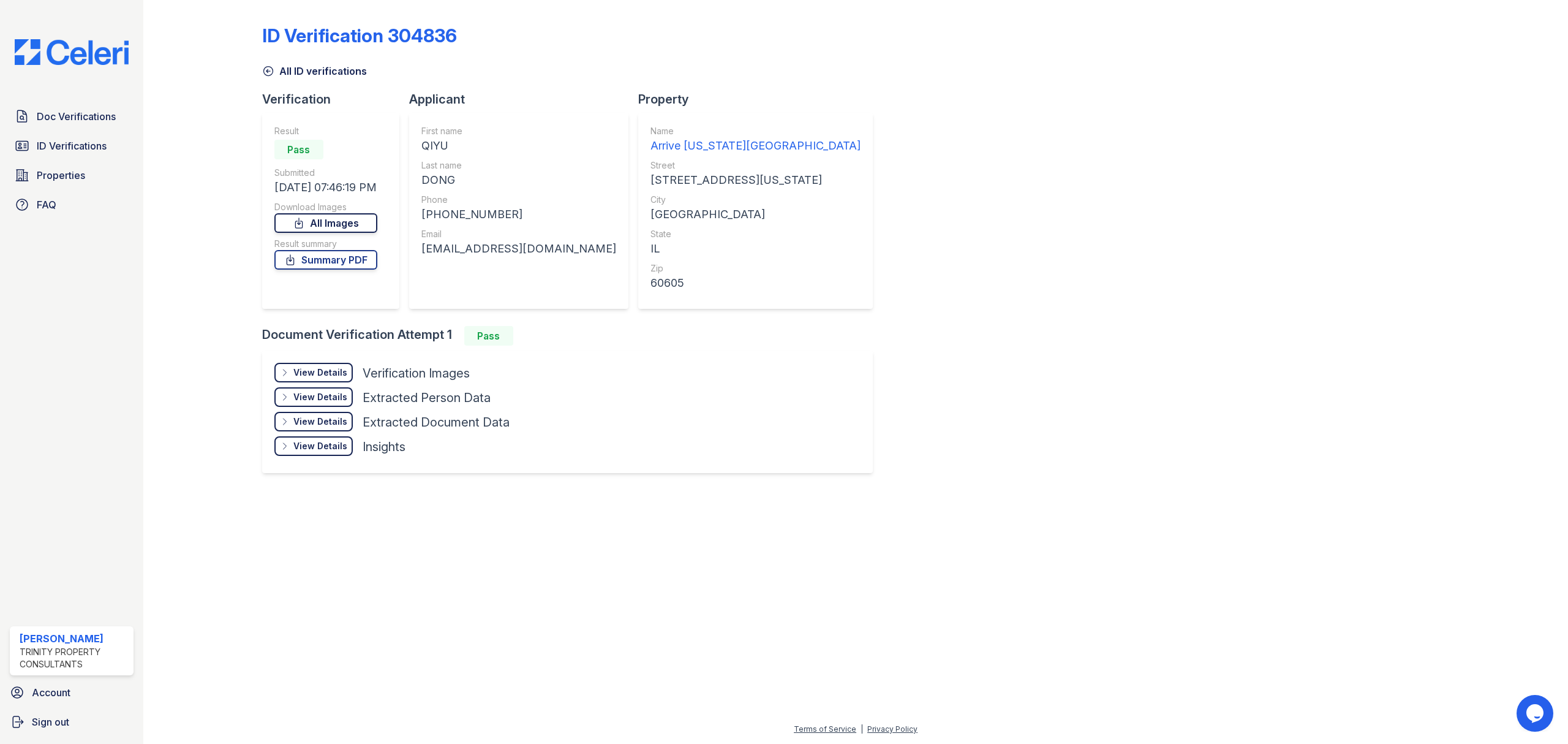
click at [376, 223] on link "All Images" at bounding box center [326, 223] width 103 height 20
click at [332, 263] on link "Summary PDF" at bounding box center [326, 259] width 103 height 20
